Goal: Task Accomplishment & Management: Use online tool/utility

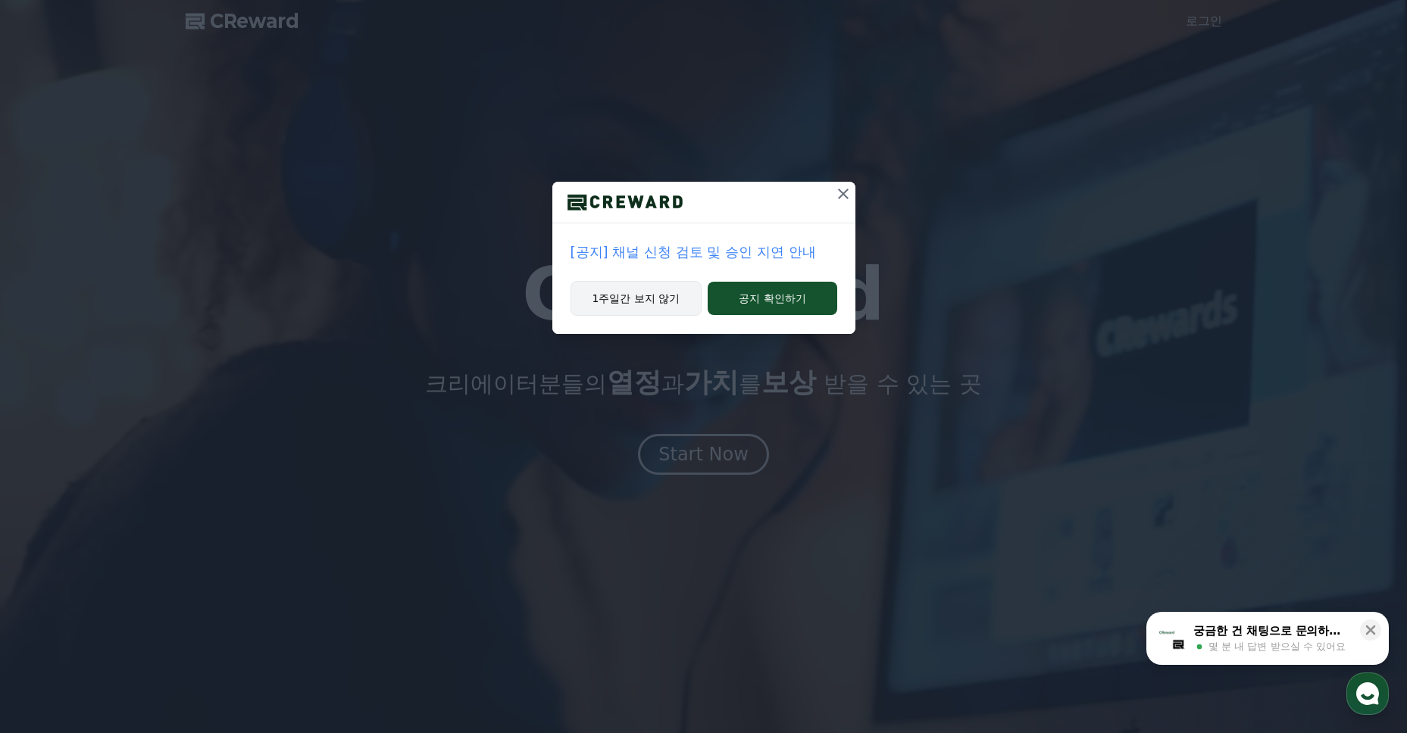
click at [656, 306] on button "1주일간 보지 않기" at bounding box center [636, 298] width 132 height 35
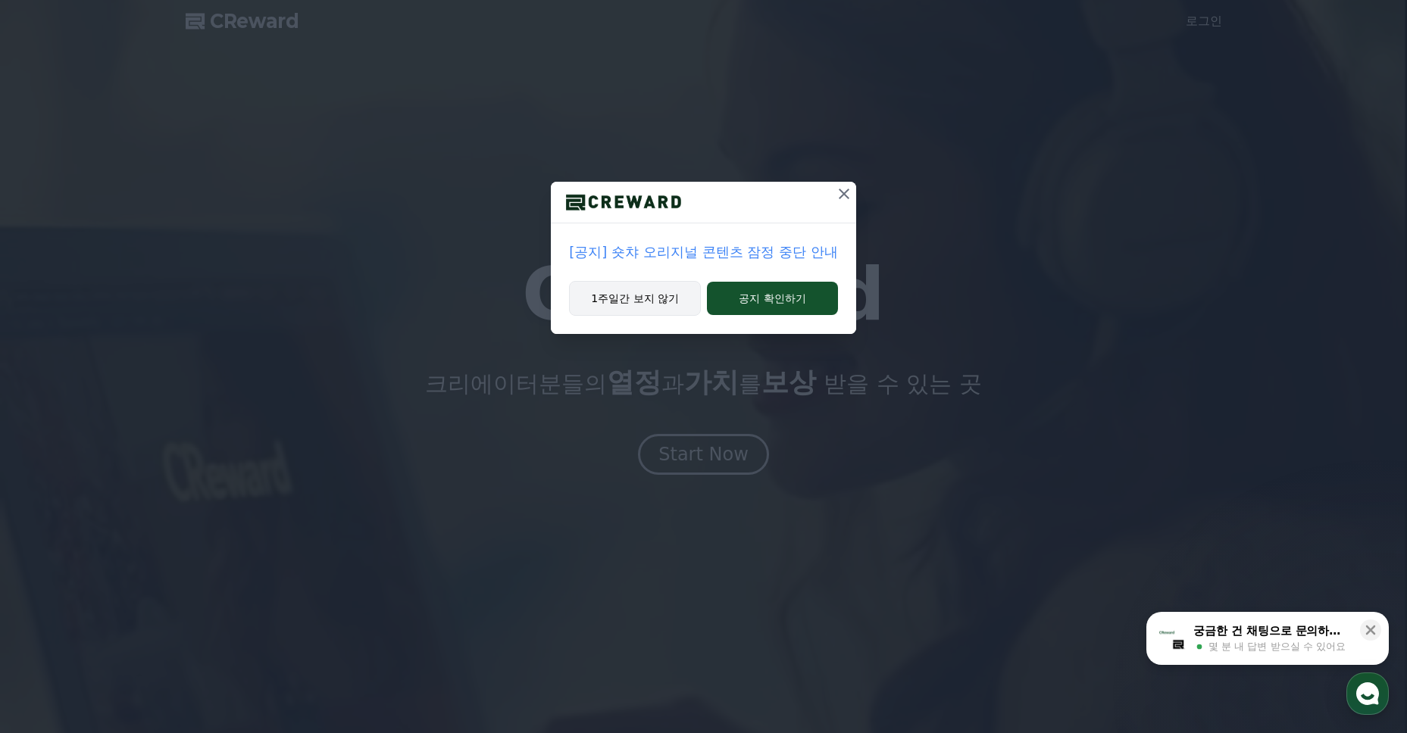
click at [668, 290] on button "1주일간 보지 않기" at bounding box center [635, 298] width 132 height 35
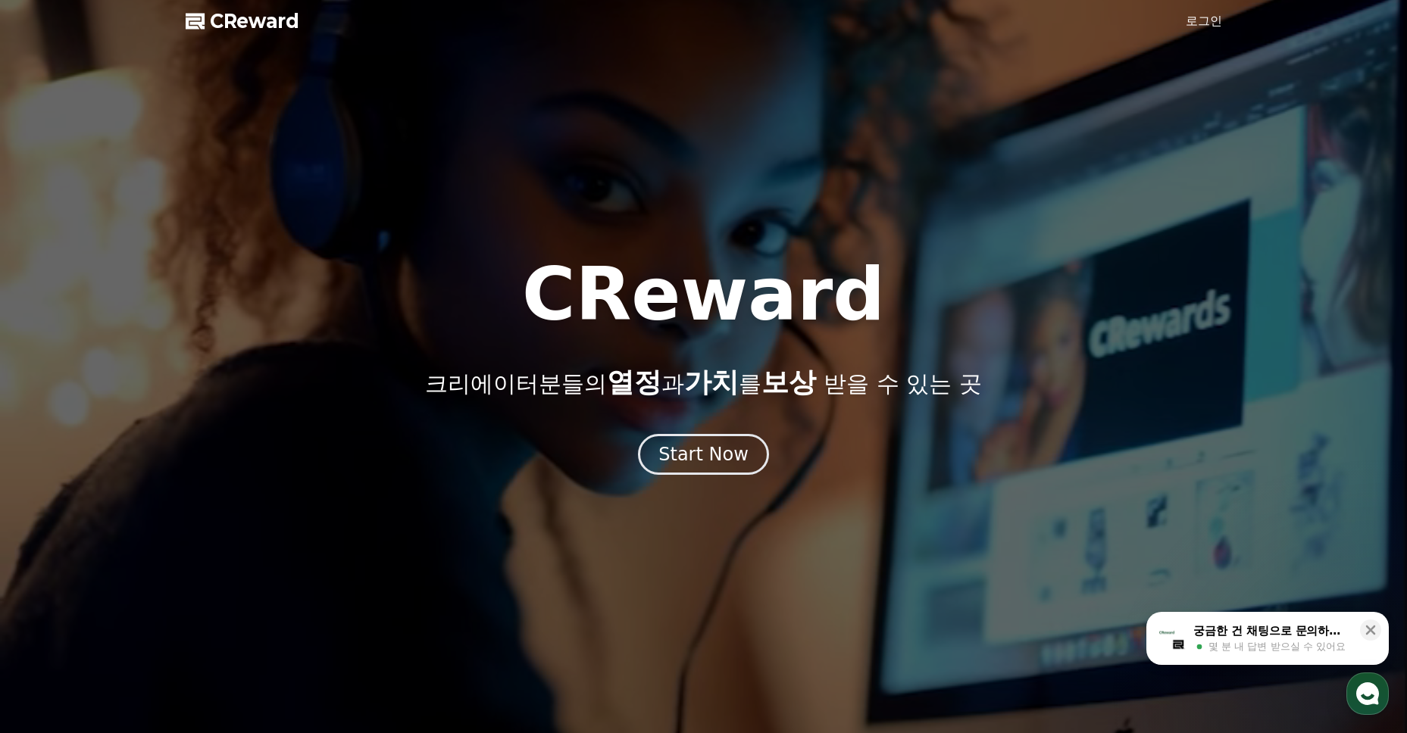
click at [1216, 23] on link "로그인" at bounding box center [1203, 21] width 36 height 18
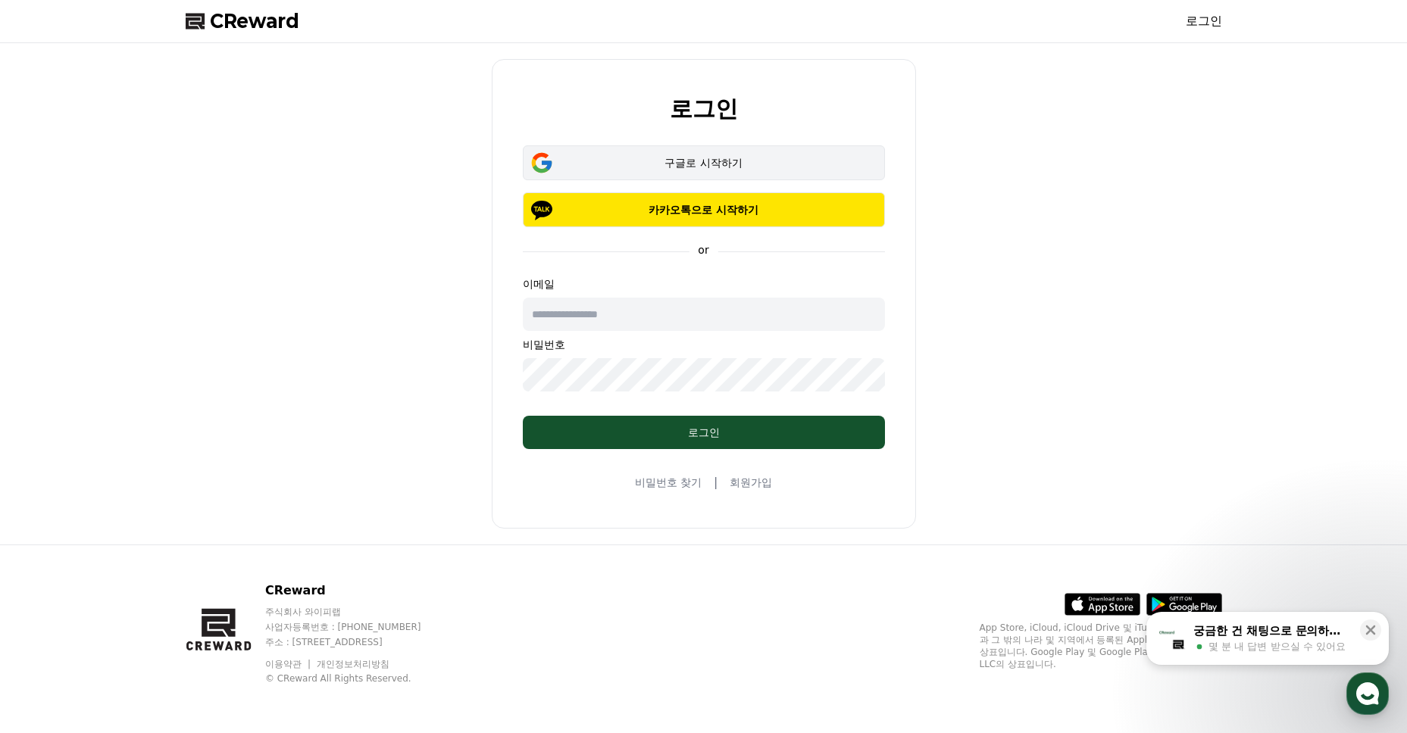
click at [695, 156] on div "구글로 시작하기" at bounding box center [704, 162] width 318 height 15
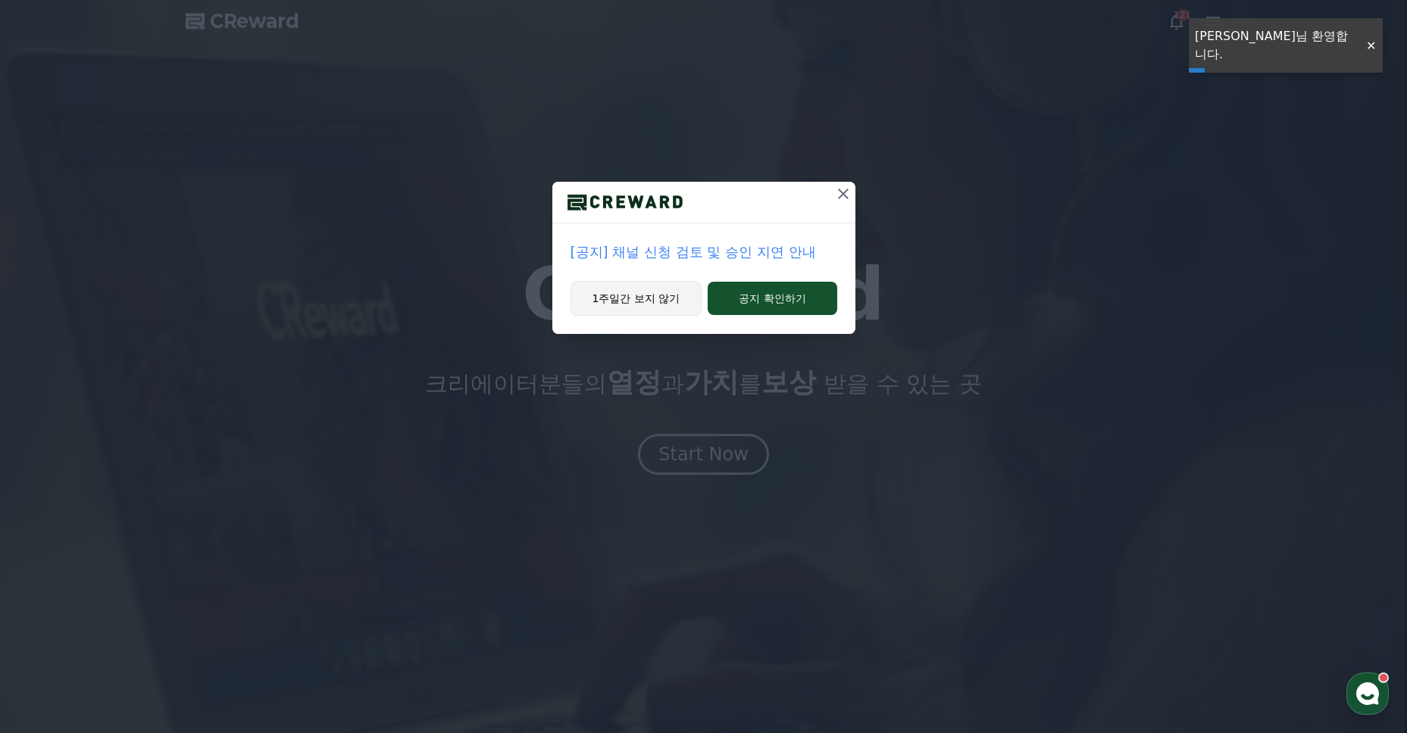
click at [622, 289] on button "1주일간 보지 않기" at bounding box center [636, 298] width 132 height 35
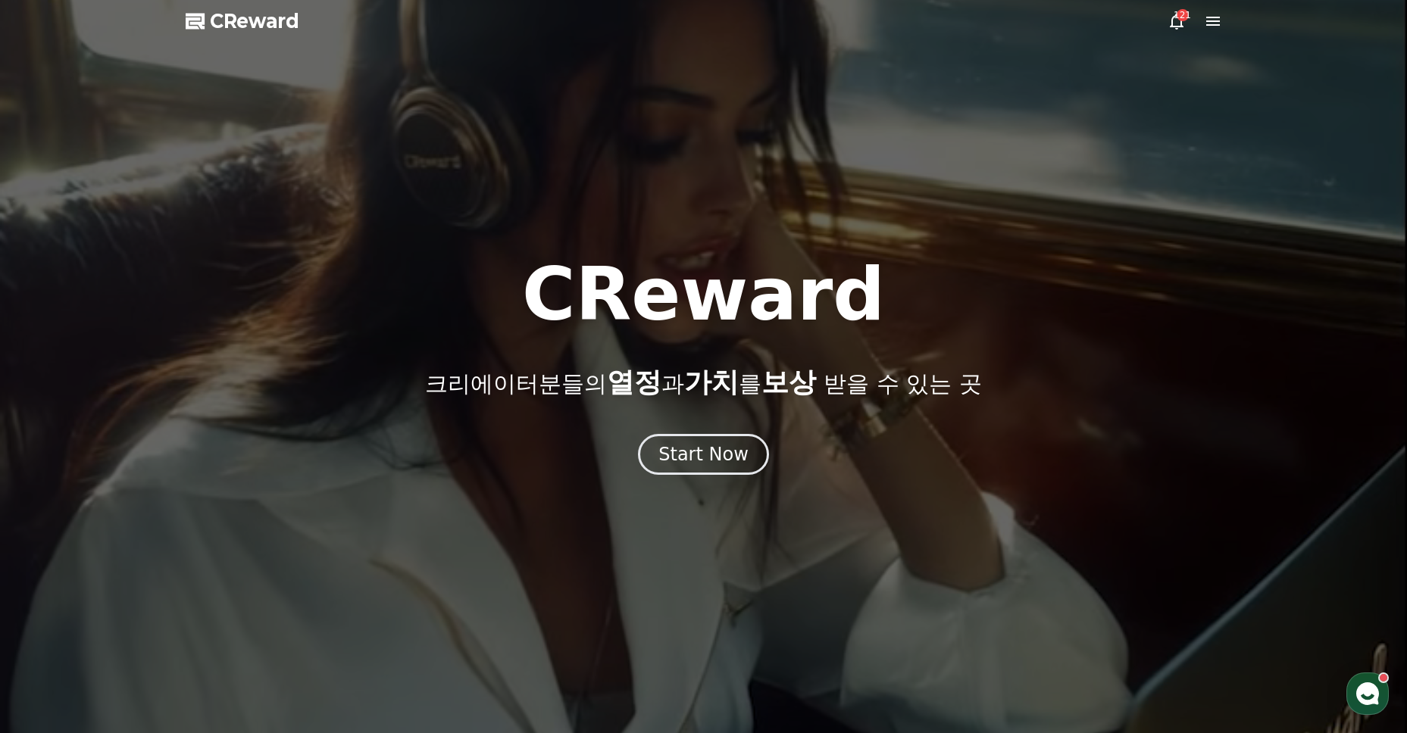
click at [673, 476] on div at bounding box center [703, 366] width 1407 height 733
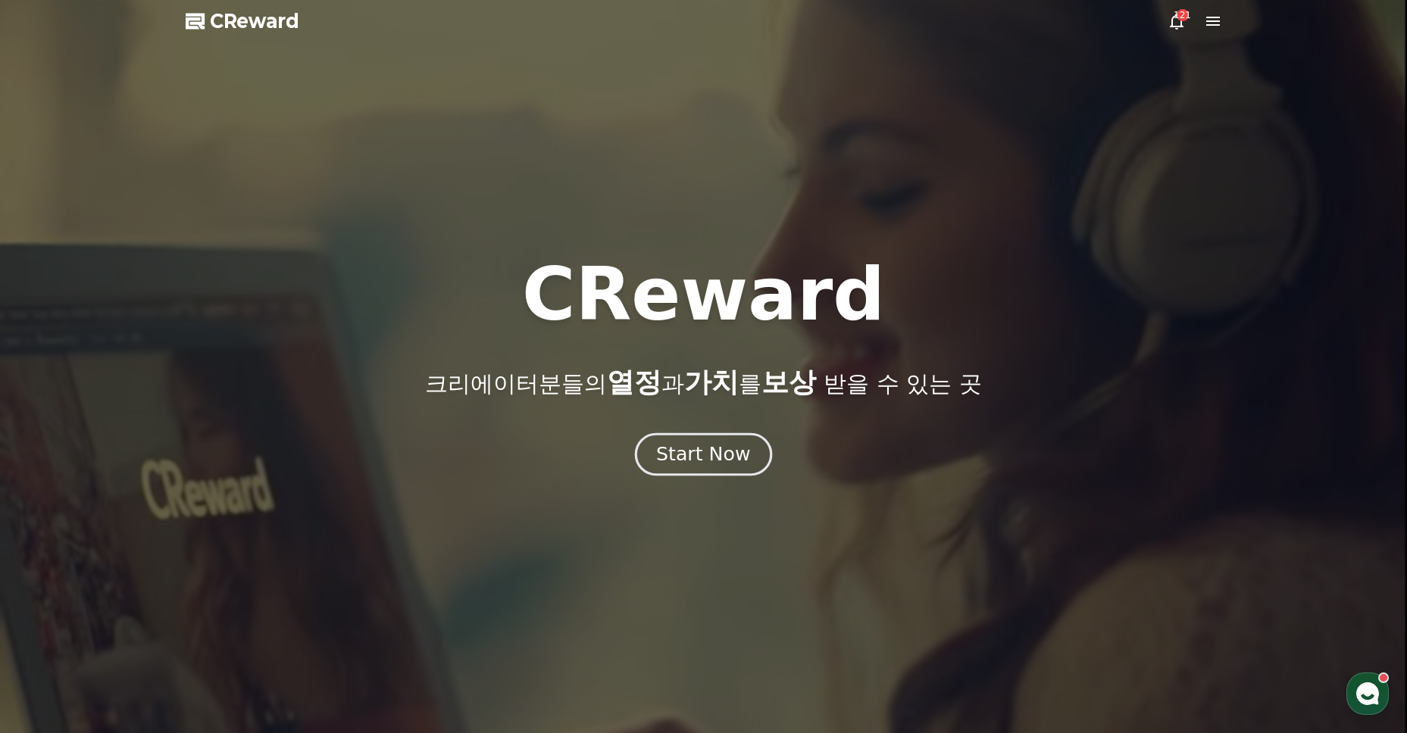
click at [682, 451] on div "Start Now" at bounding box center [703, 455] width 94 height 26
